Goal: Check status: Check status

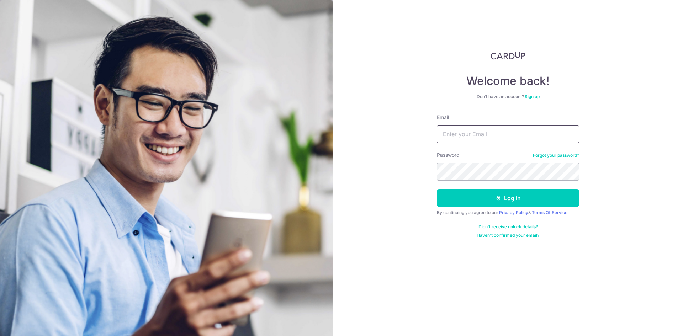
click at [457, 136] on input "Email" at bounding box center [508, 134] width 142 height 18
type input "nathaniel.zy.lim@gmail.com"
click at [437, 189] on button "Log in" at bounding box center [508, 198] width 142 height 18
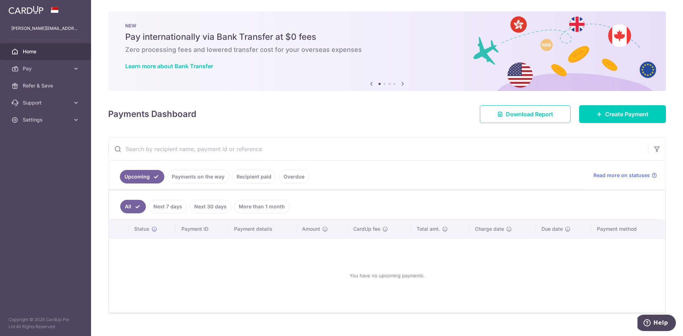
click at [203, 179] on link "Payments on the way" at bounding box center [198, 177] width 62 height 14
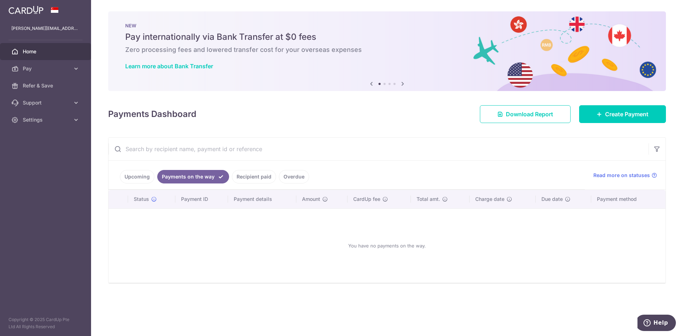
click at [258, 174] on link "Recipient paid" at bounding box center [254, 177] width 44 height 14
click at [286, 174] on link "Overdue" at bounding box center [294, 177] width 30 height 14
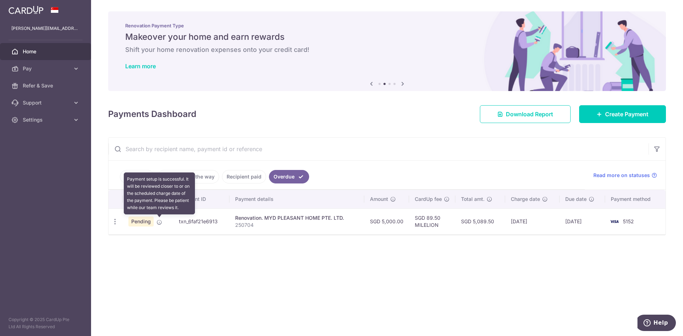
click at [161, 223] on icon at bounding box center [160, 223] width 6 height 6
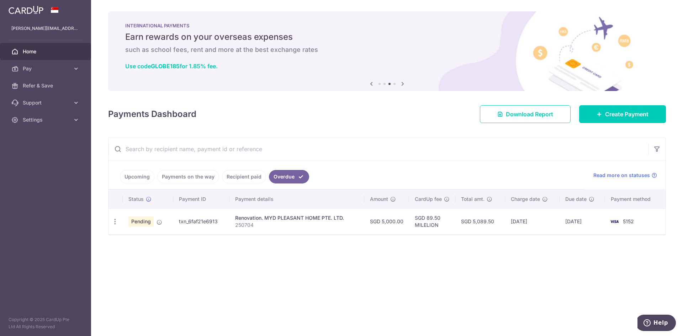
click at [165, 253] on div "× Pause Schedule Pause all future payments in this series Pause just this one p…" at bounding box center [387, 168] width 592 height 336
click at [114, 222] on icon "button" at bounding box center [114, 221] width 7 height 7
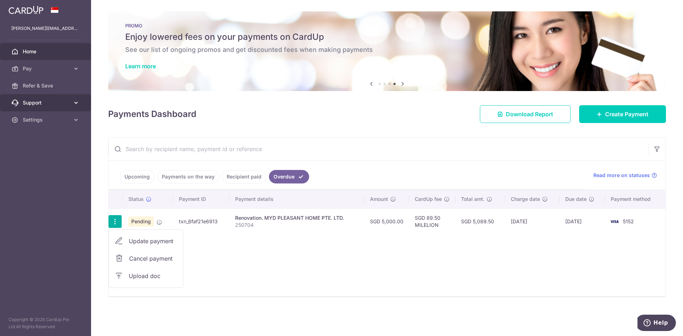
click at [56, 103] on span "Support" at bounding box center [46, 102] width 47 height 7
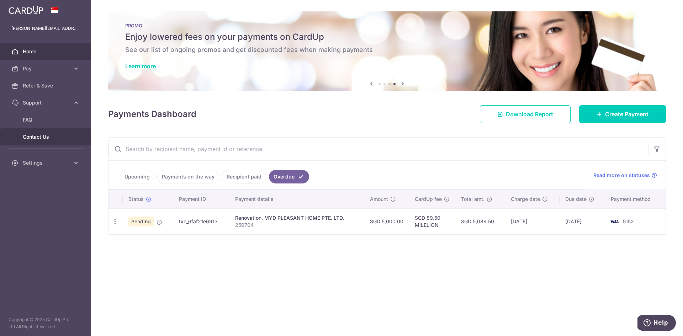
click at [47, 132] on link "Contact Us" at bounding box center [45, 136] width 91 height 17
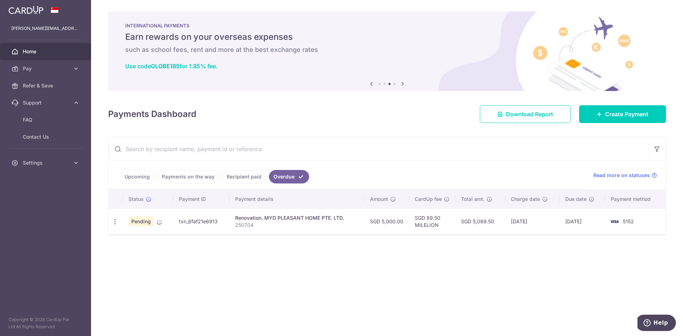
click at [144, 222] on span "Pending" at bounding box center [140, 222] width 25 height 10
click at [655, 320] on span "Help" at bounding box center [661, 323] width 15 height 6
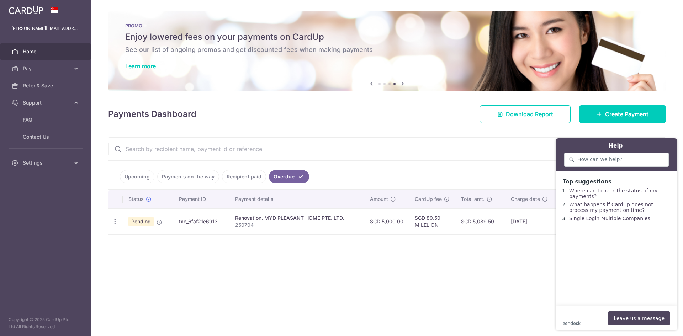
click at [449, 294] on div "× Pause Schedule Pause all future payments in this series Pause just this one p…" at bounding box center [387, 168] width 592 height 336
click at [666, 147] on icon "Minimize widget" at bounding box center [666, 146] width 5 height 5
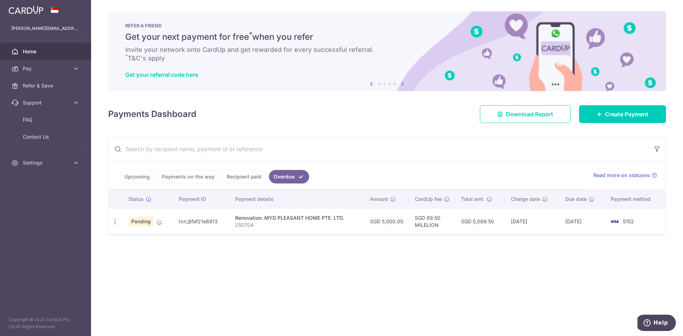
click at [233, 264] on div "× Pause Schedule Pause all future payments in this series Pause just this one p…" at bounding box center [387, 168] width 592 height 336
click at [338, 119] on div "Payments Dashboard Download Report Create Payment" at bounding box center [387, 112] width 558 height 21
click at [44, 104] on span "Support" at bounding box center [46, 102] width 47 height 7
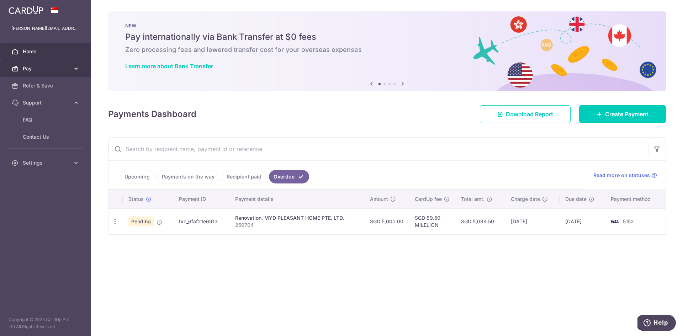
click at [65, 69] on span "Pay" at bounding box center [46, 68] width 47 height 7
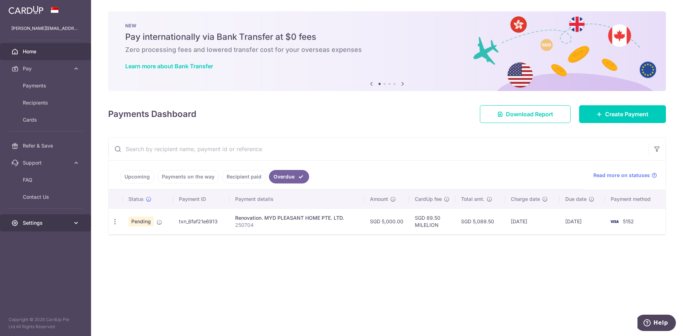
click at [61, 223] on span "Settings" at bounding box center [46, 223] width 47 height 7
click at [57, 261] on link "Logout" at bounding box center [45, 257] width 91 height 17
